Goal: Task Accomplishment & Management: Use online tool/utility

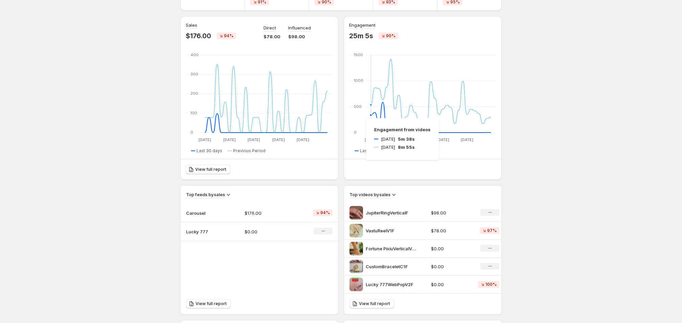
scroll to position [148, 0]
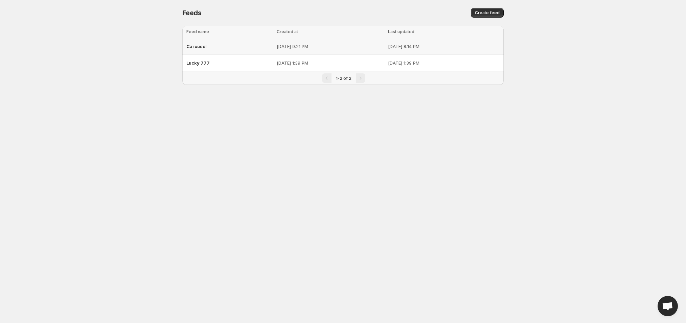
click at [227, 47] on div "Carousel" at bounding box center [229, 46] width 86 height 12
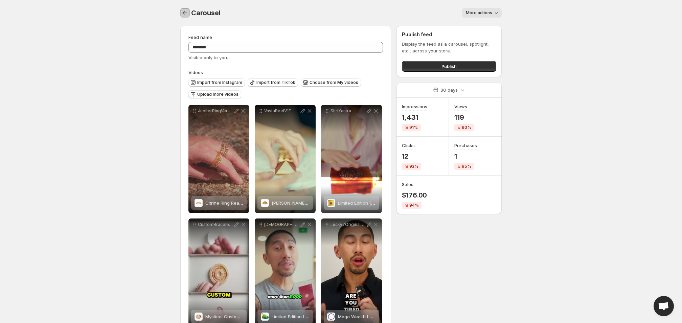
click at [182, 13] on icon "Settings" at bounding box center [185, 12] width 7 height 7
